Goal: Task Accomplishment & Management: Use online tool/utility

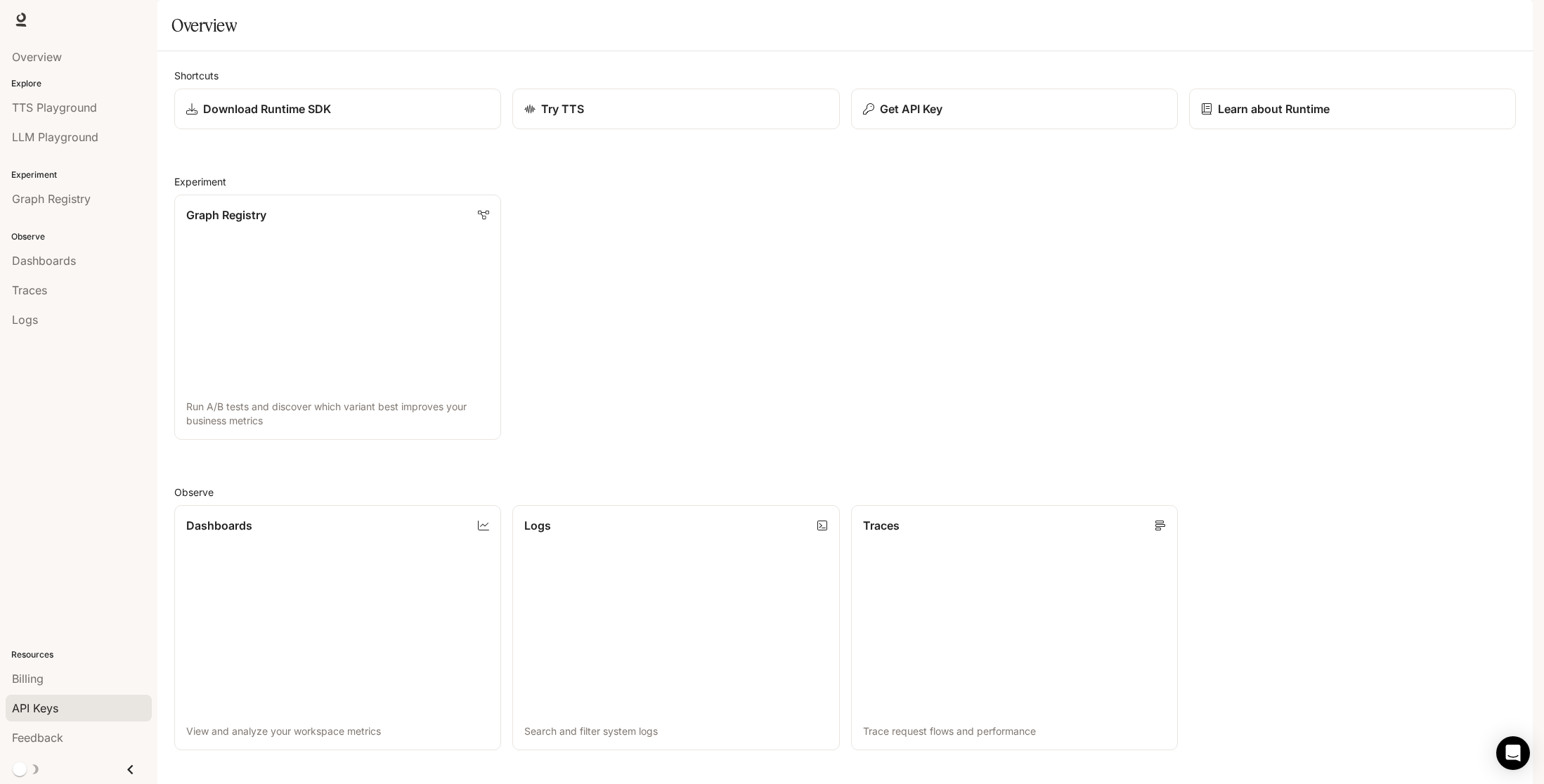
click at [36, 704] on span "API Keys" at bounding box center [35, 708] width 46 height 17
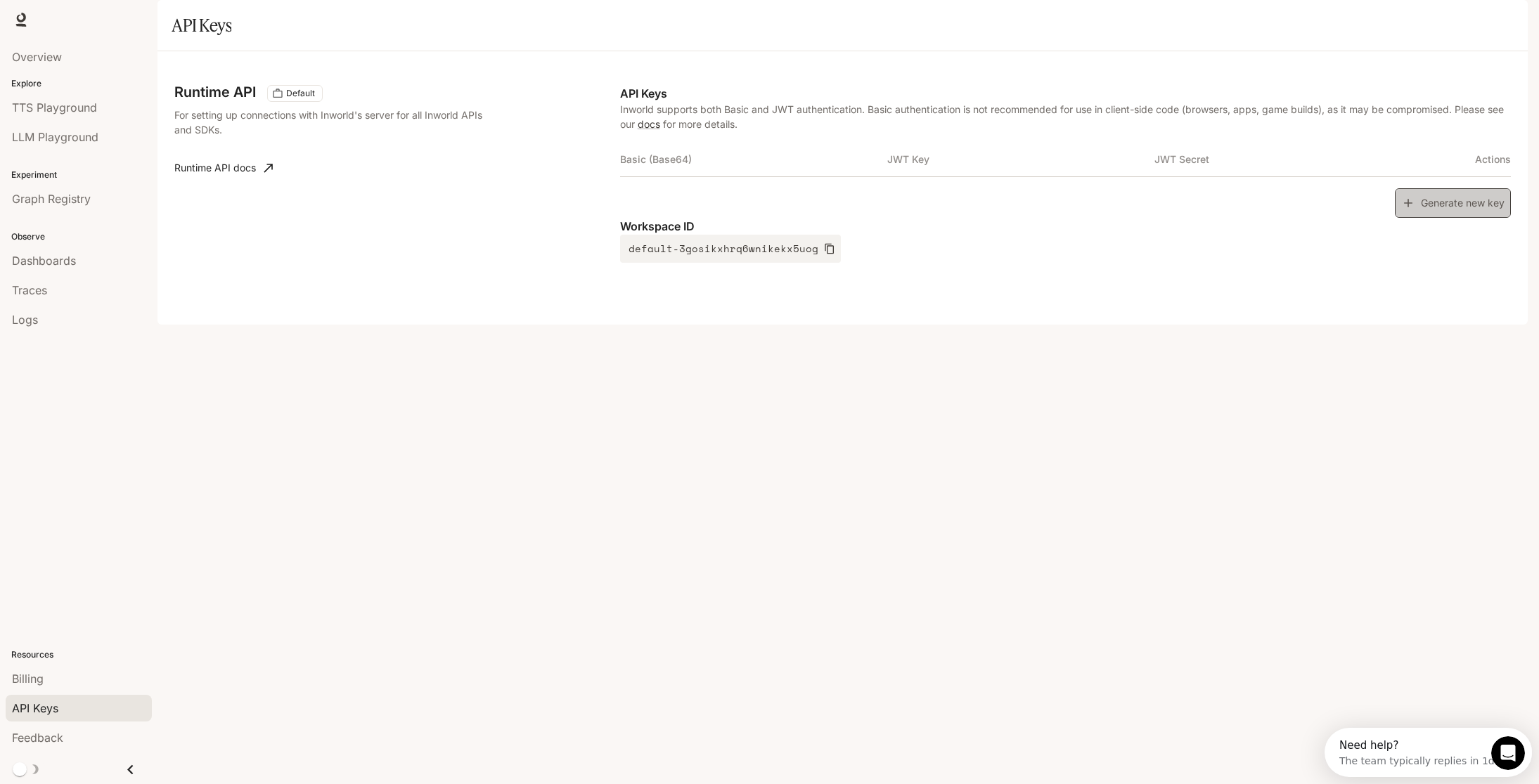
click at [1435, 219] on button "Generate new key" at bounding box center [1452, 203] width 116 height 31
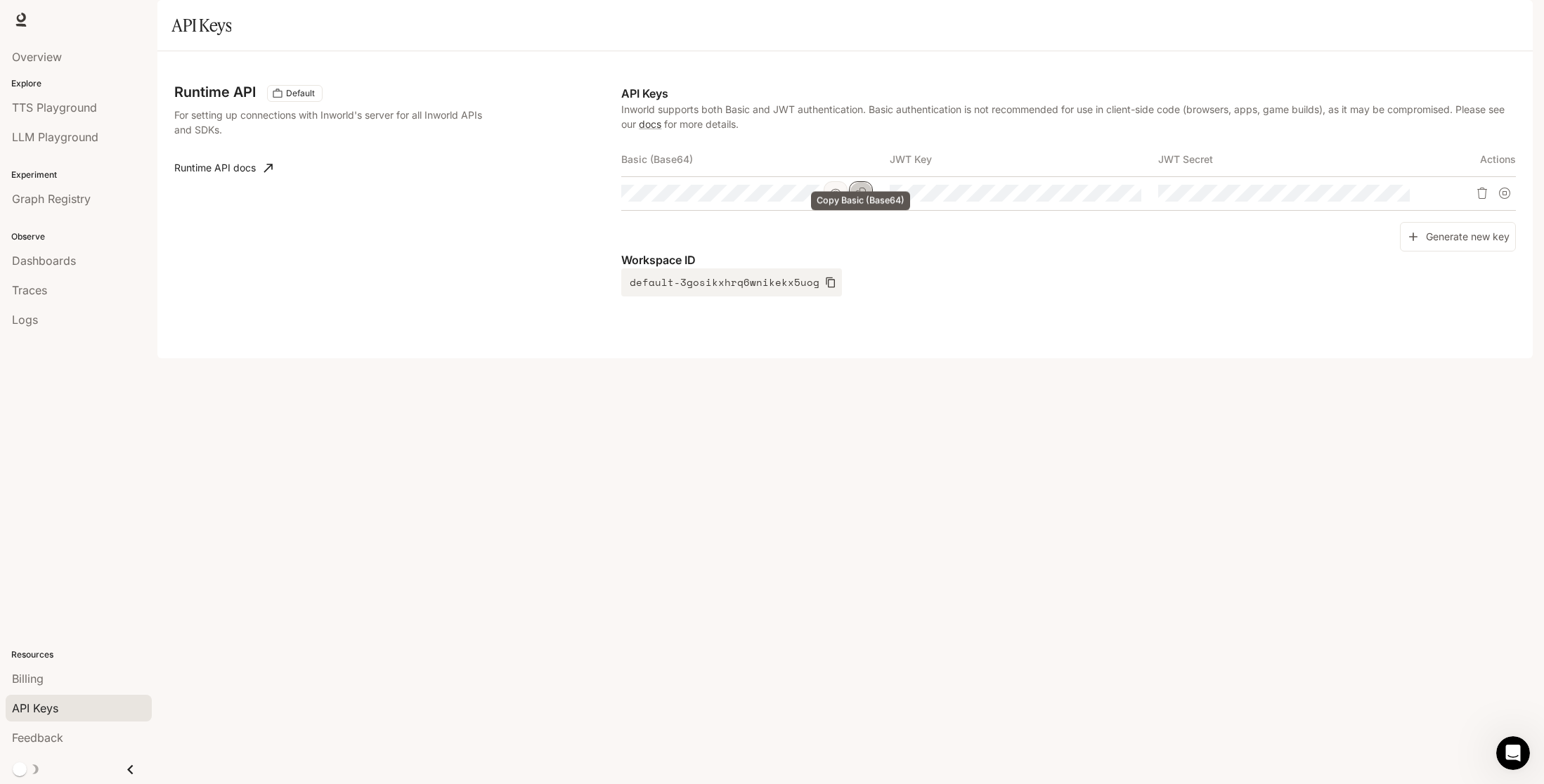
click at [861, 199] on icon "Copy Basic (Base64)" at bounding box center [861, 193] width 10 height 11
click at [839, 199] on icon "button" at bounding box center [835, 193] width 11 height 11
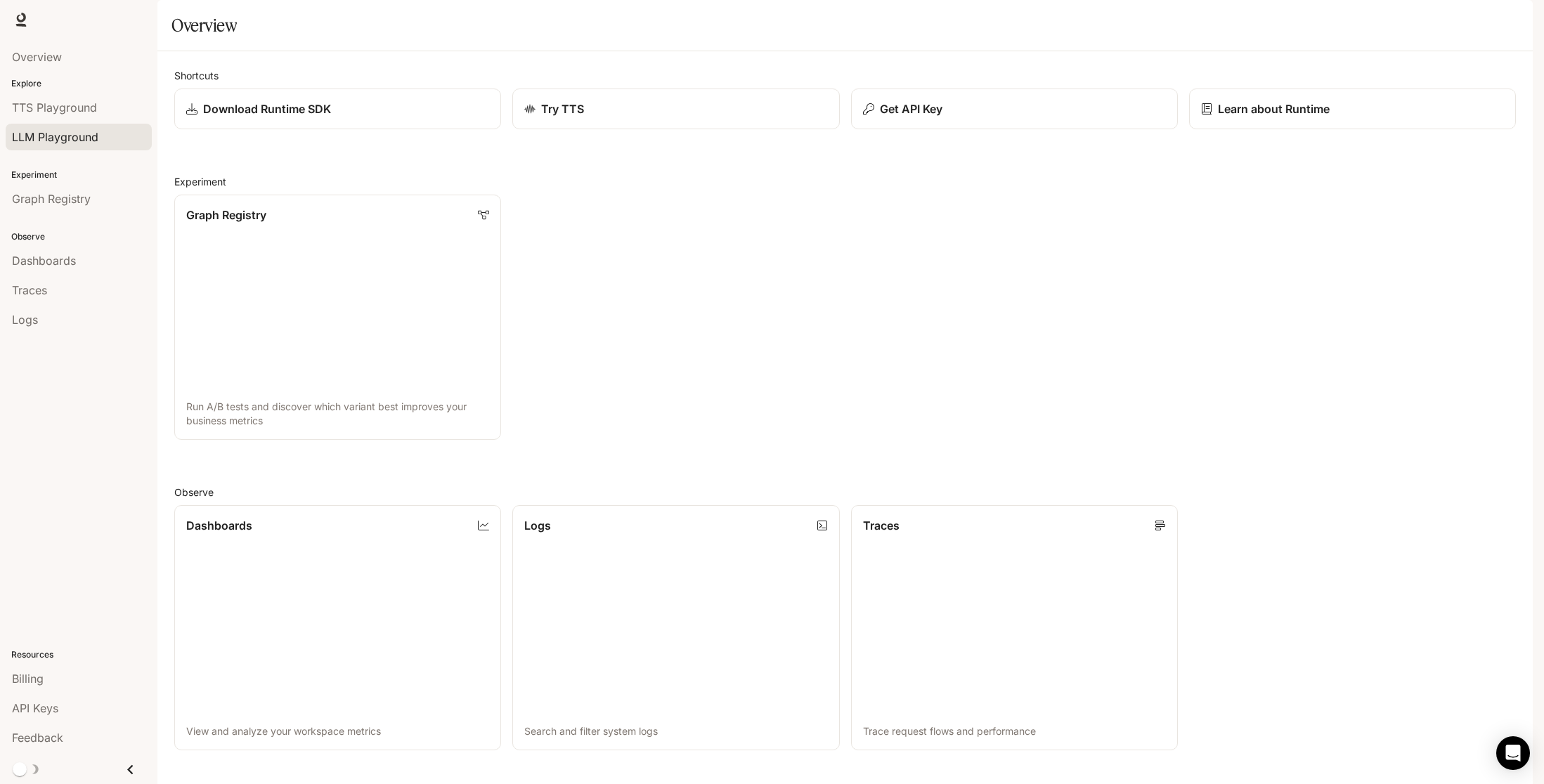
click at [60, 137] on span "LLM Playground" at bounding box center [55, 137] width 87 height 17
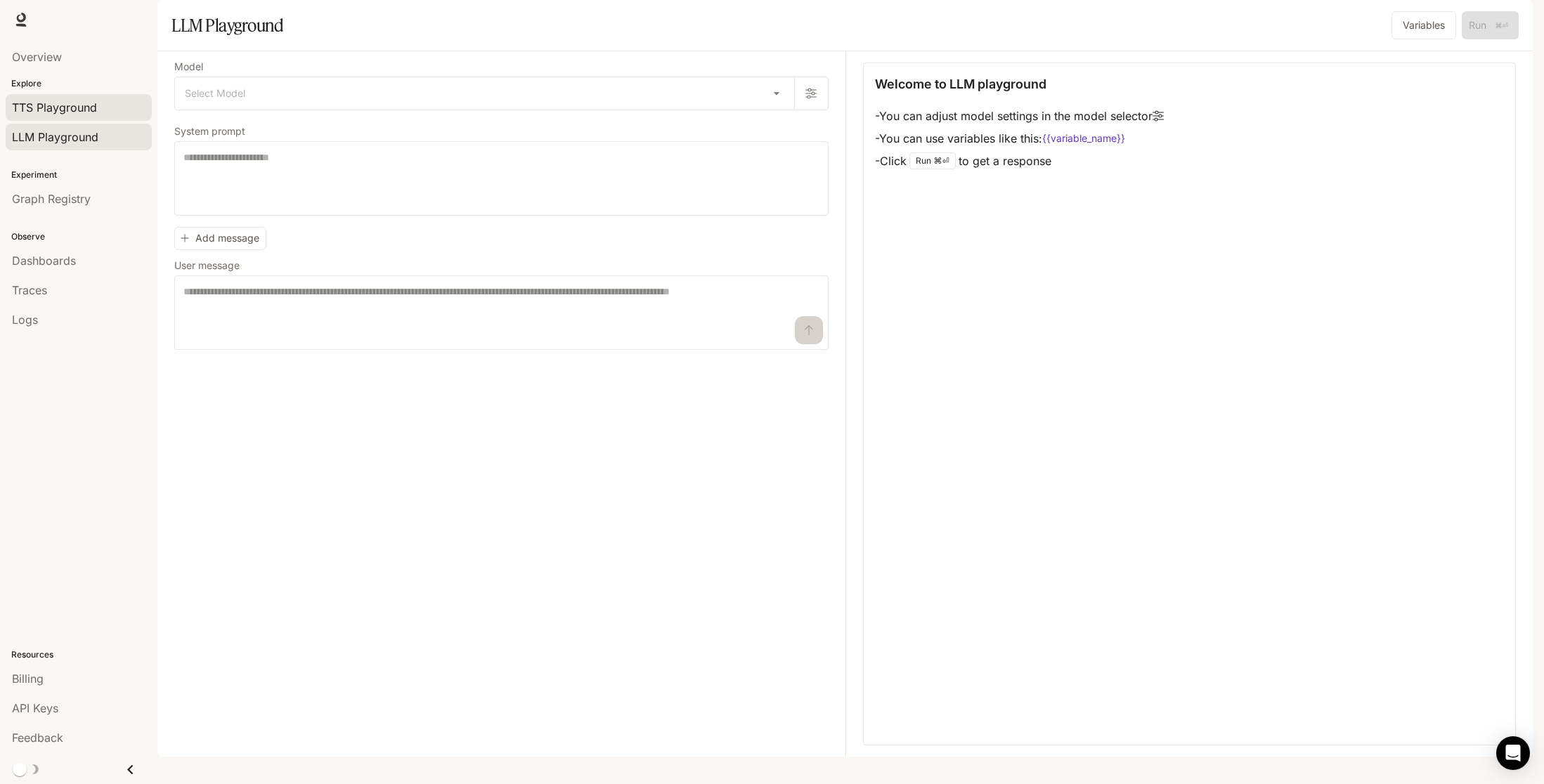
click at [77, 102] on span "TTS Playground" at bounding box center [55, 108] width 85 height 17
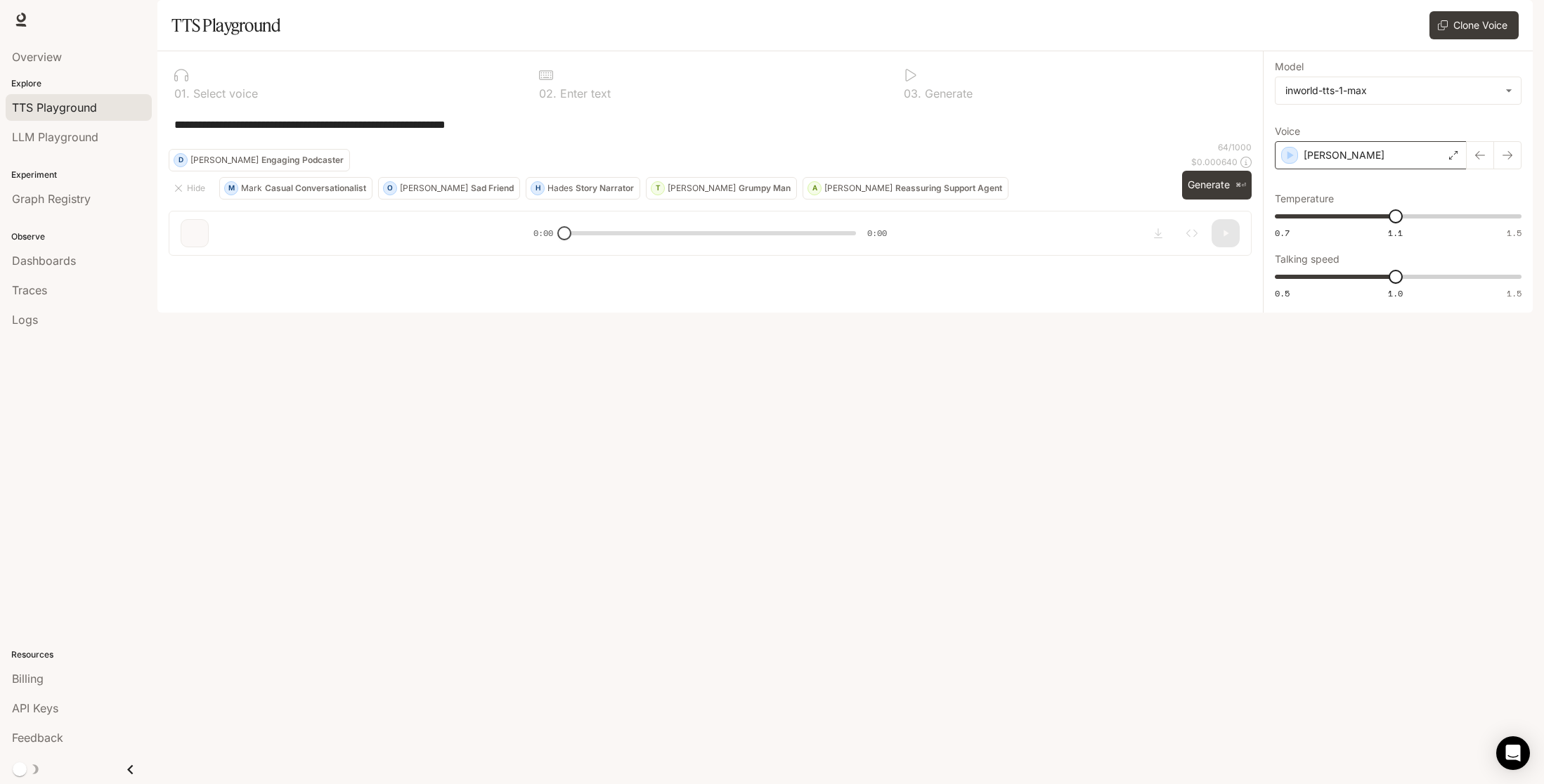
click at [1433, 169] on div "[PERSON_NAME]" at bounding box center [1371, 156] width 192 height 28
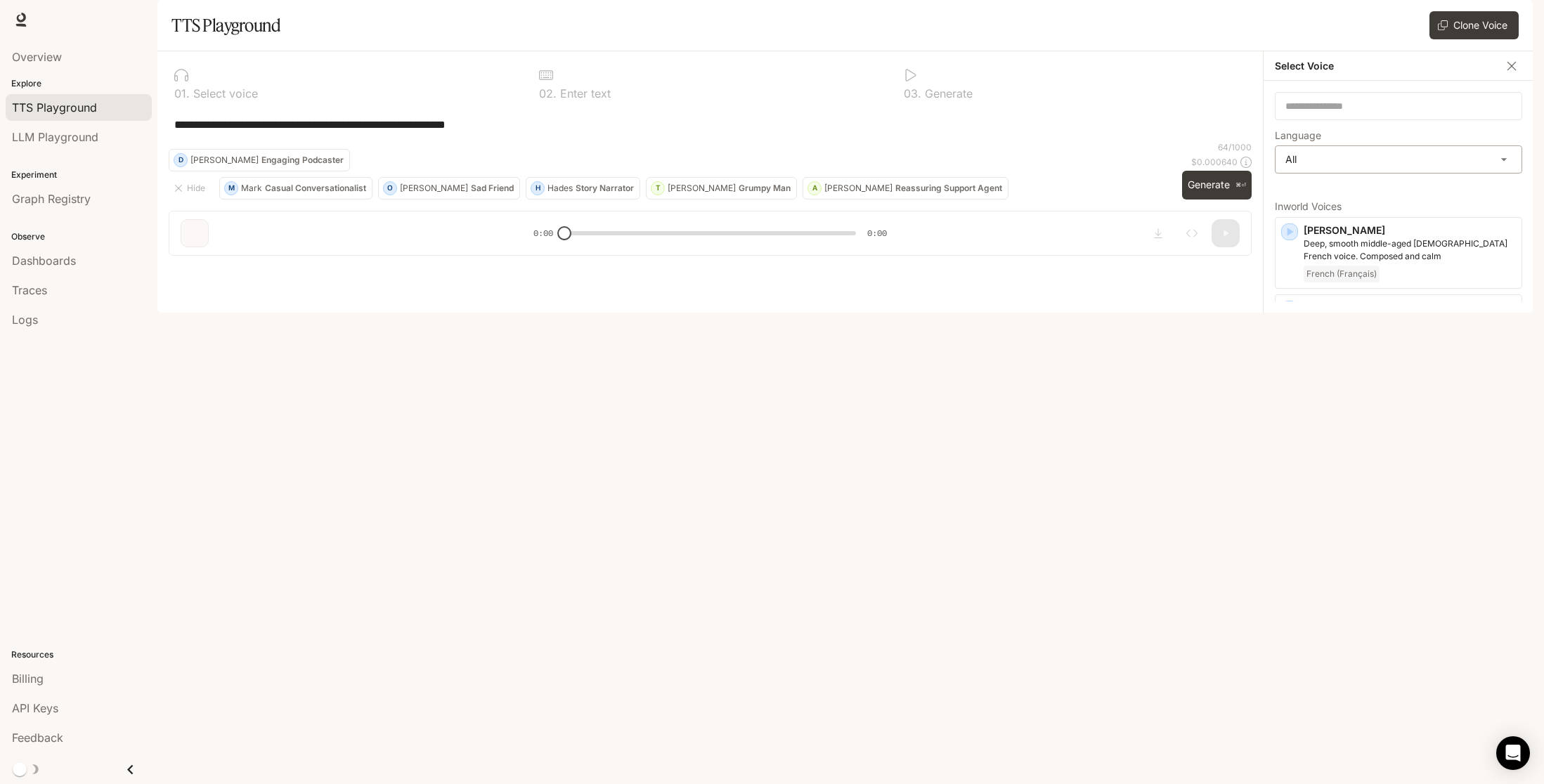
click at [1334, 202] on body "**********" at bounding box center [772, 392] width 1544 height 784
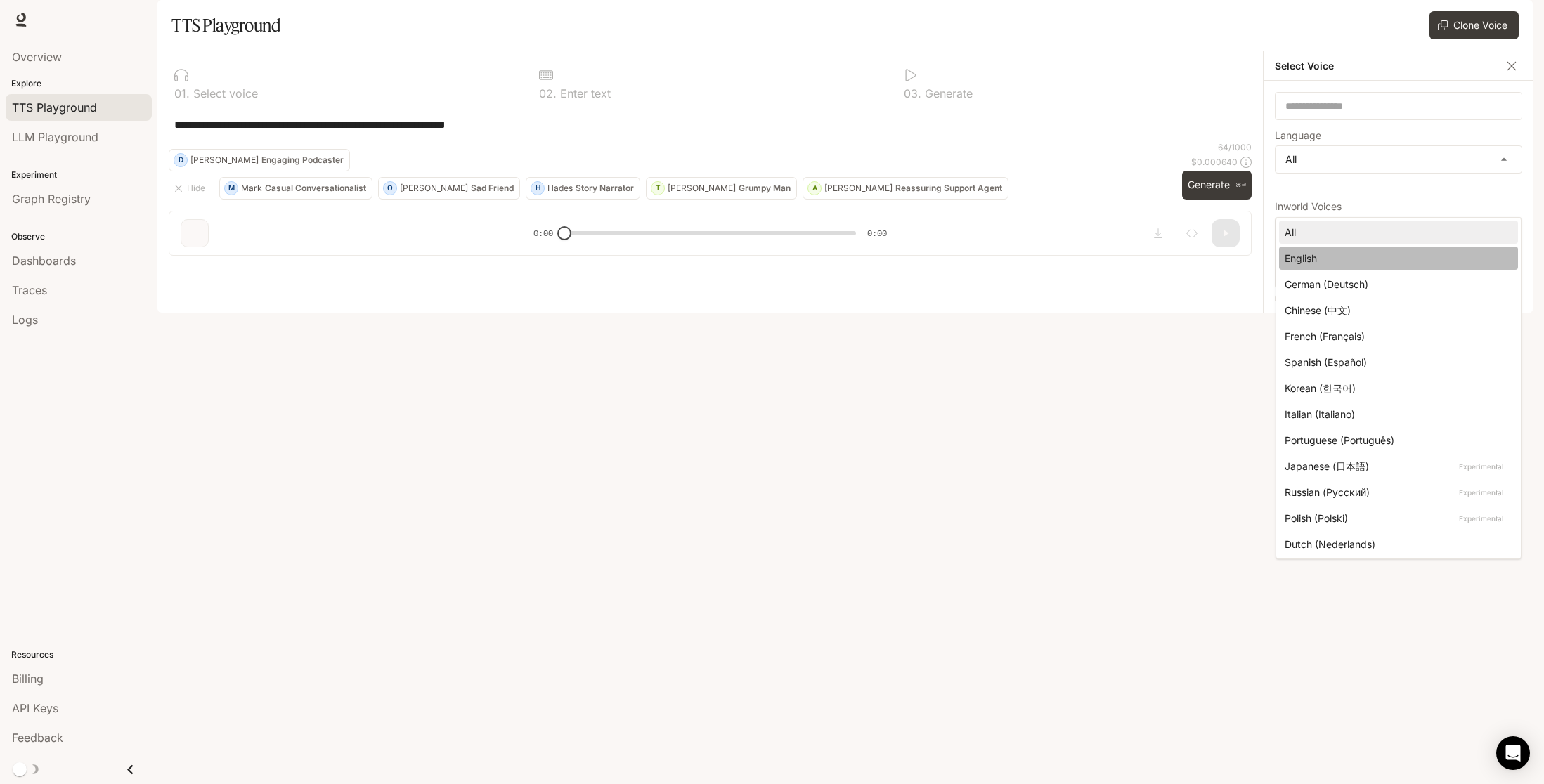
click at [1312, 258] on div "English" at bounding box center [1396, 258] width 222 height 15
type input "*****"
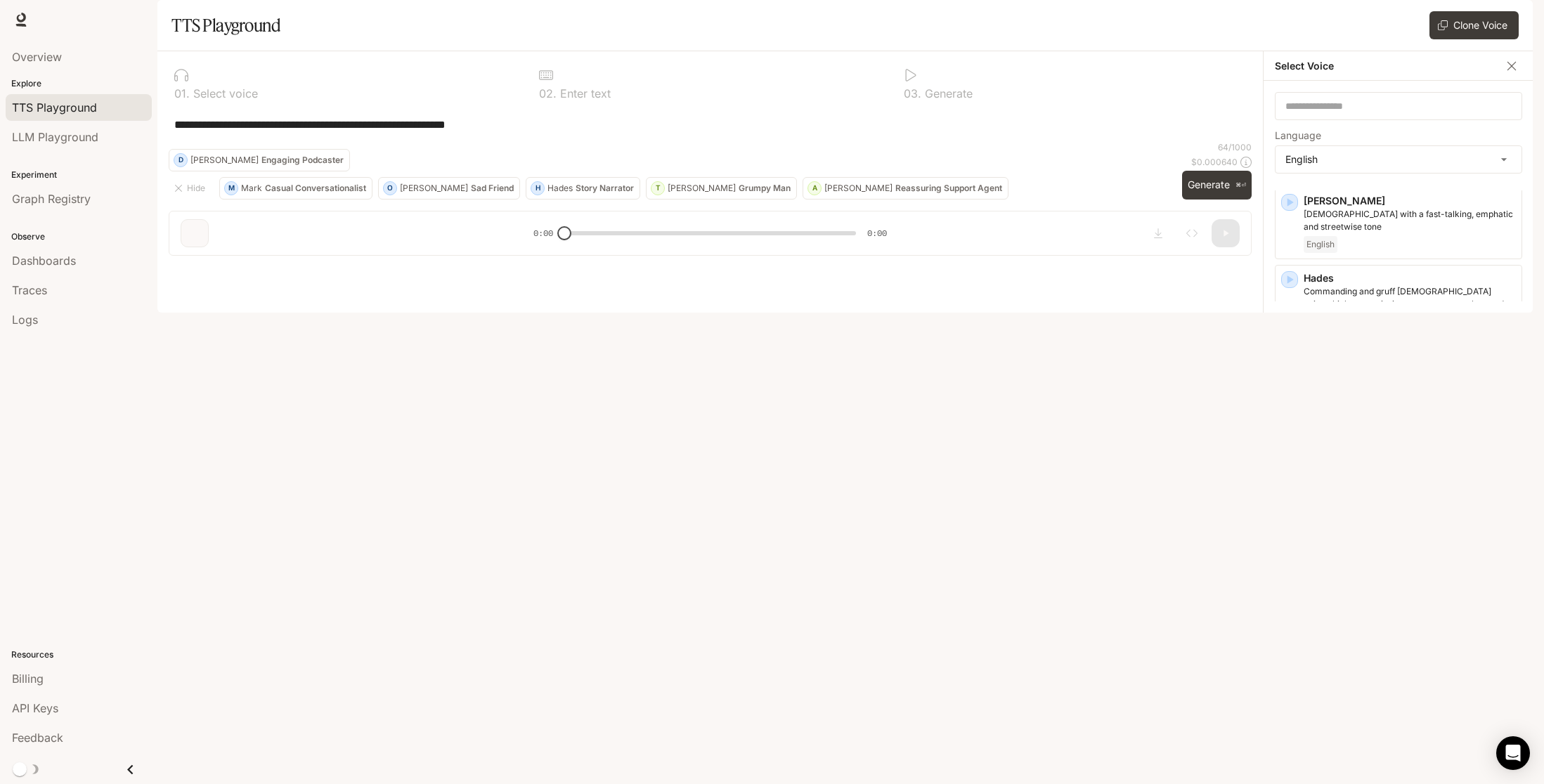
click at [1293, 582] on icon "button" at bounding box center [1290, 575] width 14 height 14
click at [1290, 273] on icon "button" at bounding box center [1290, 266] width 14 height 14
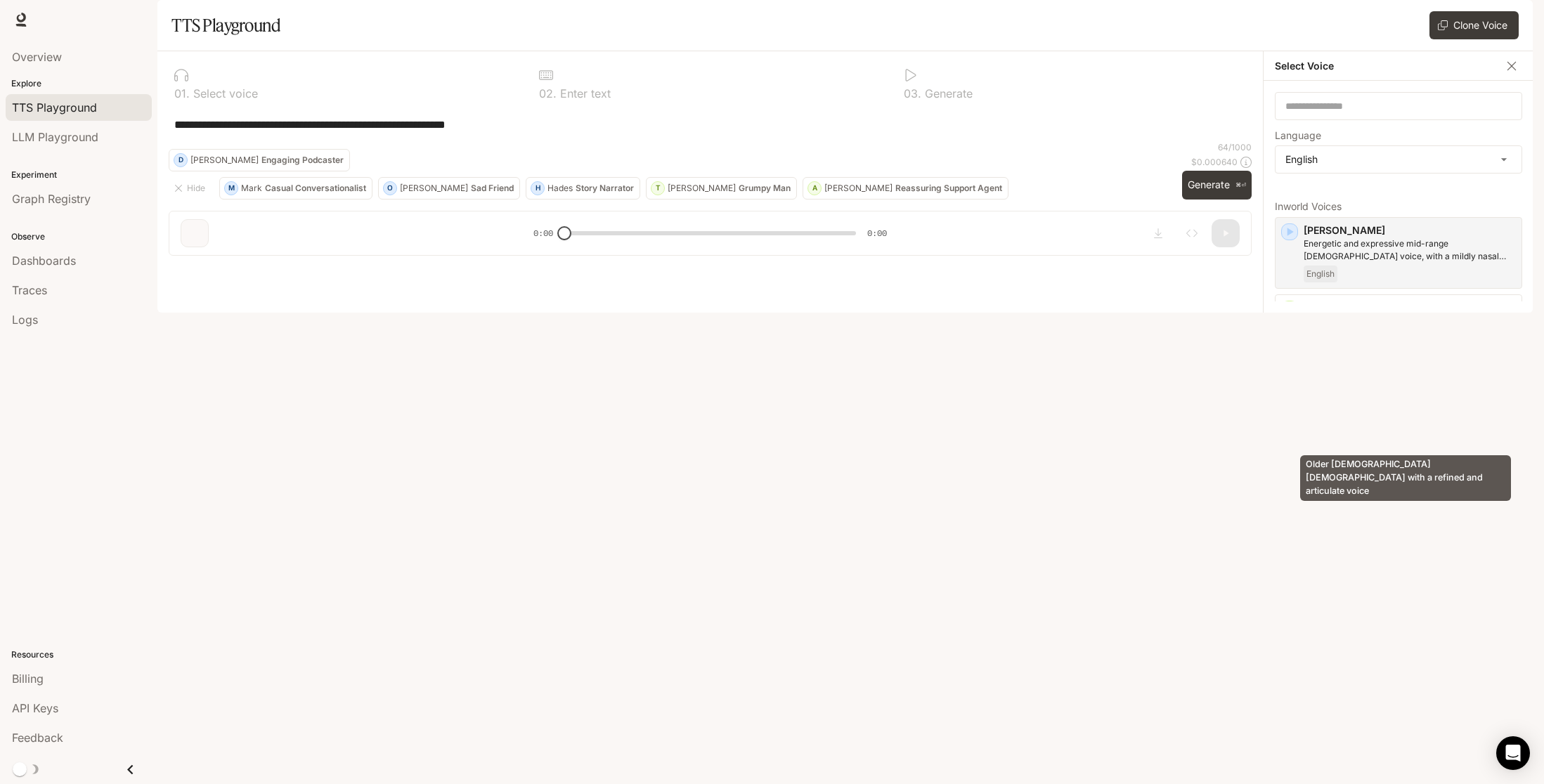
scroll to position [0, 0]
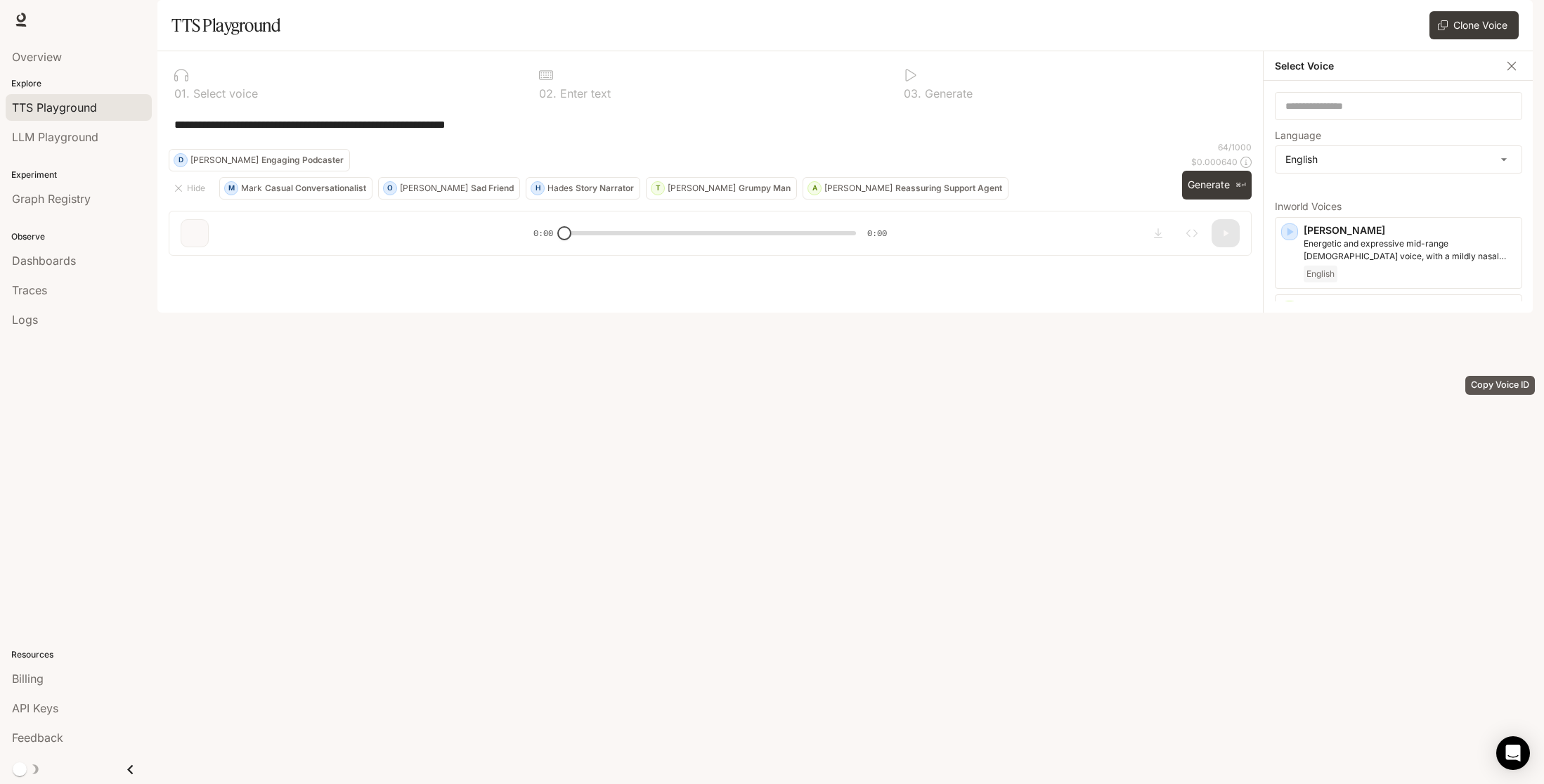
click at [1501, 376] on icon "Copy Voice ID" at bounding box center [1508, 370] width 14 height 11
